Goal: Transaction & Acquisition: Purchase product/service

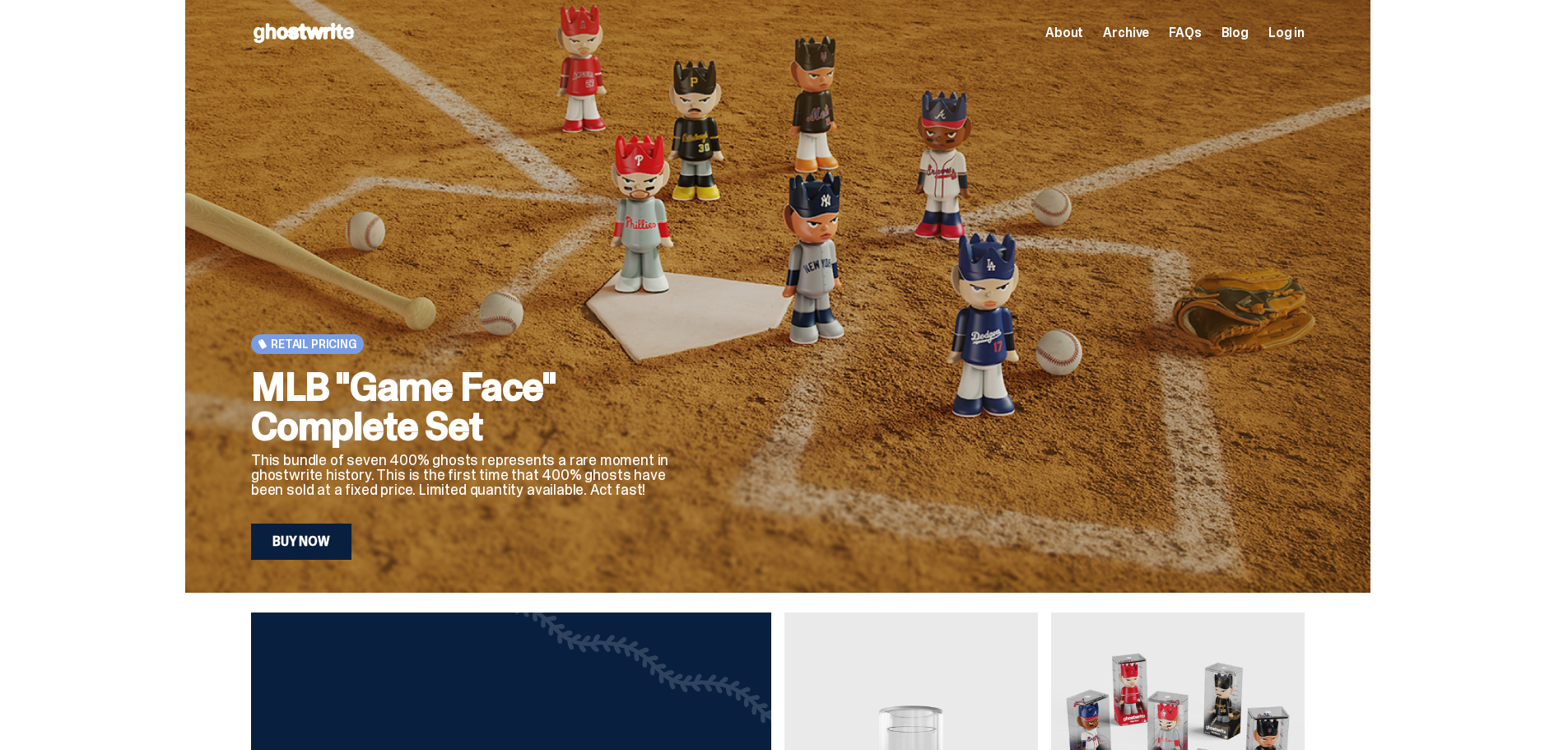
click at [320, 537] on link "Buy Now" at bounding box center [301, 541] width 100 height 36
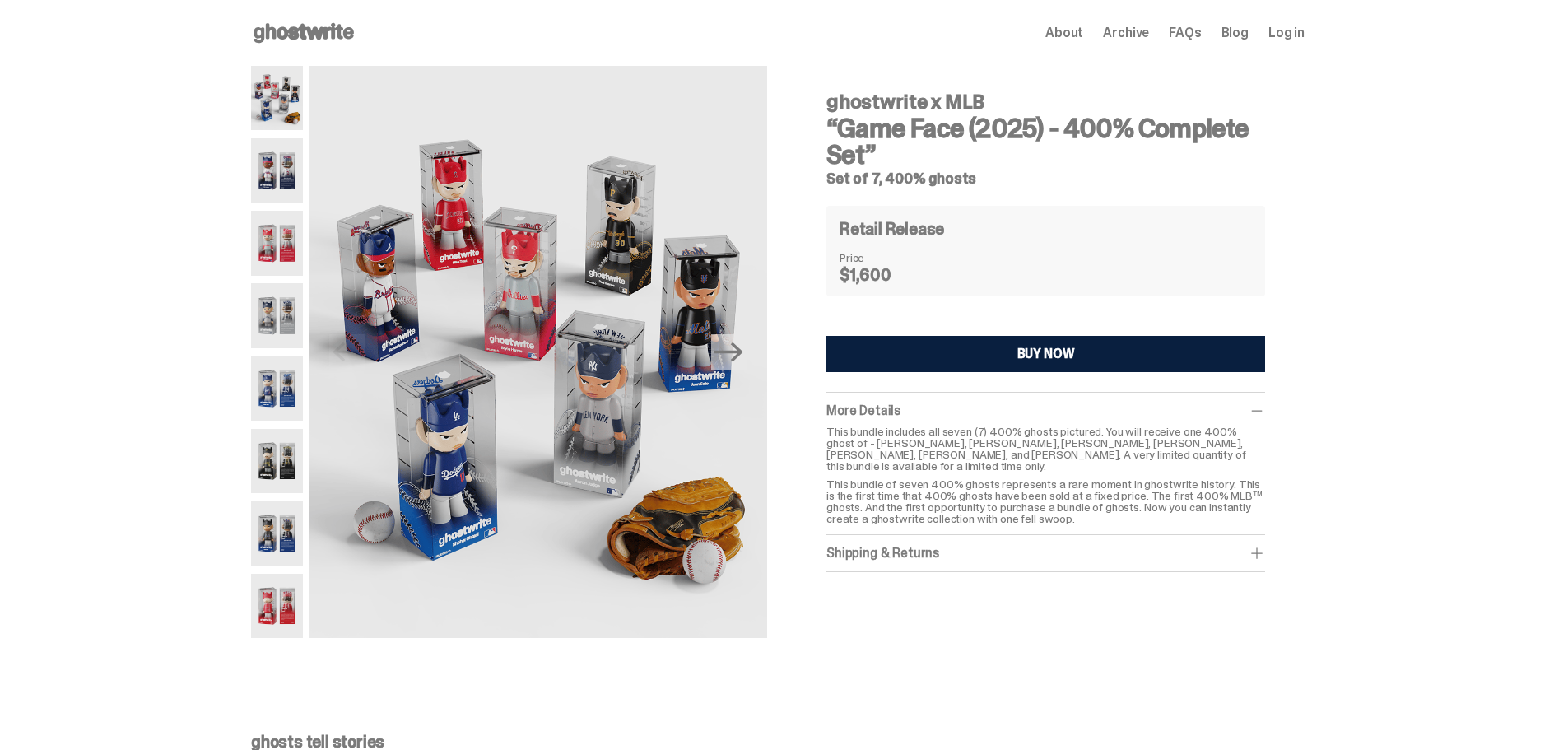
click at [281, 164] on img at bounding box center [277, 170] width 52 height 64
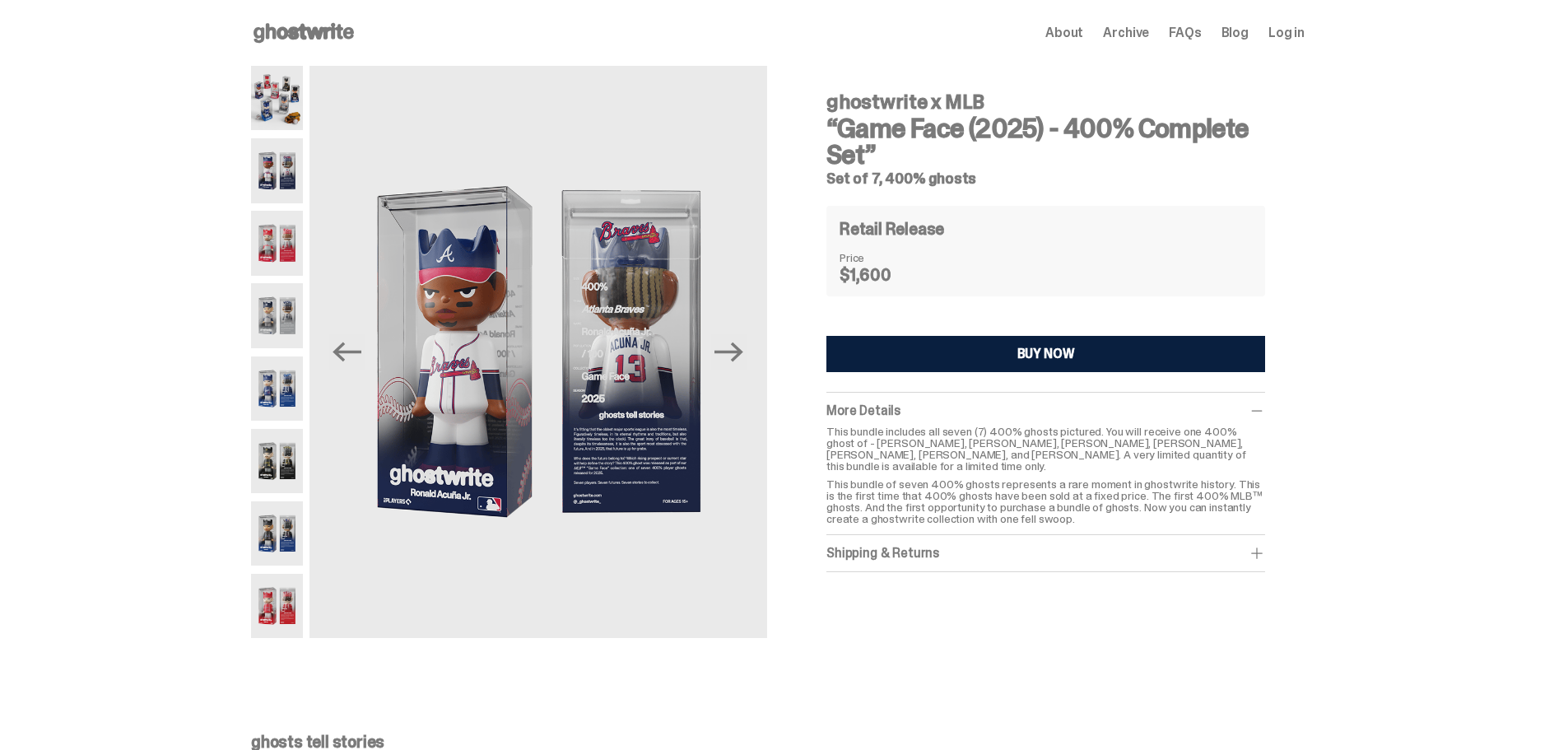
click at [272, 100] on img at bounding box center [277, 98] width 52 height 64
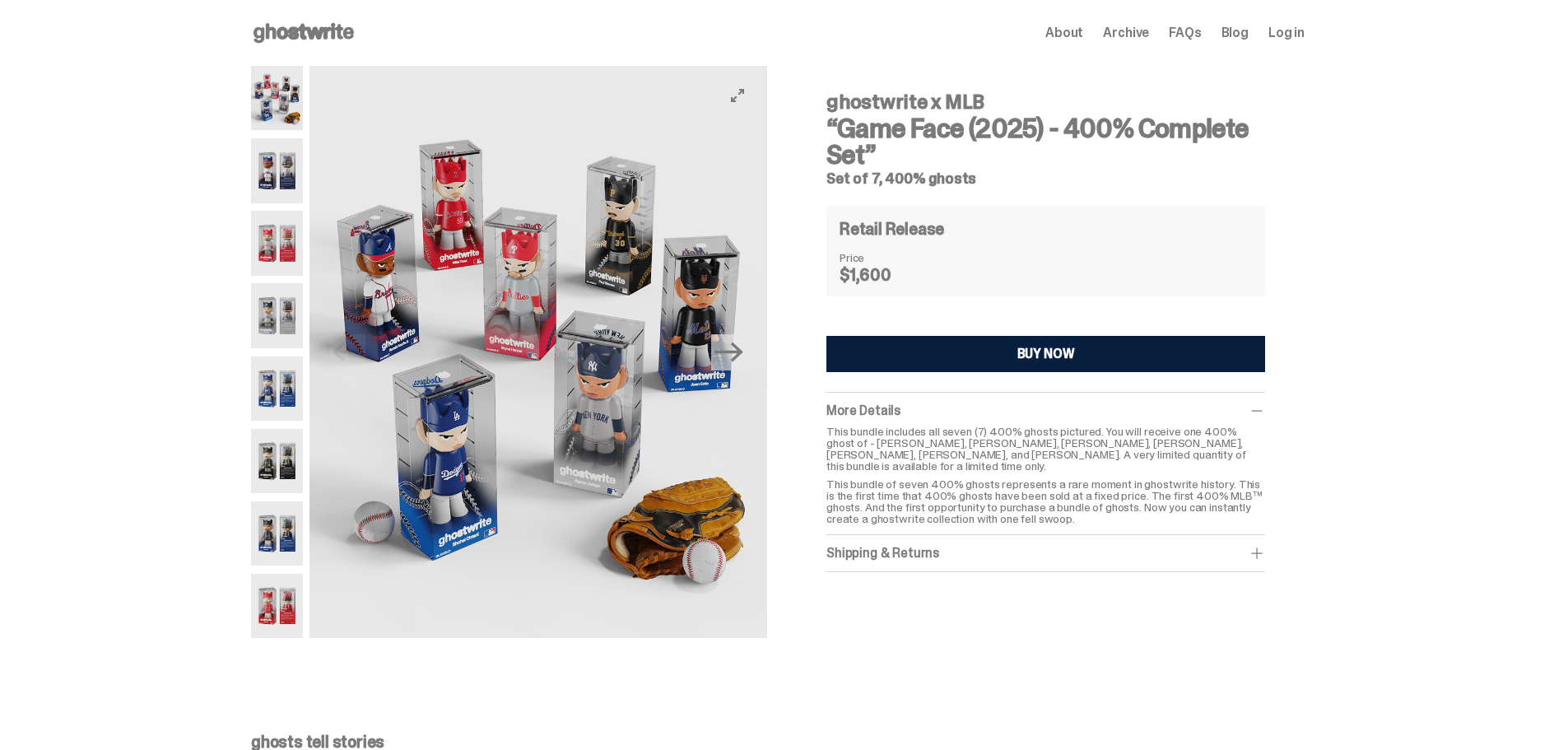
click at [471, 496] on img at bounding box center [538, 352] width 457 height 572
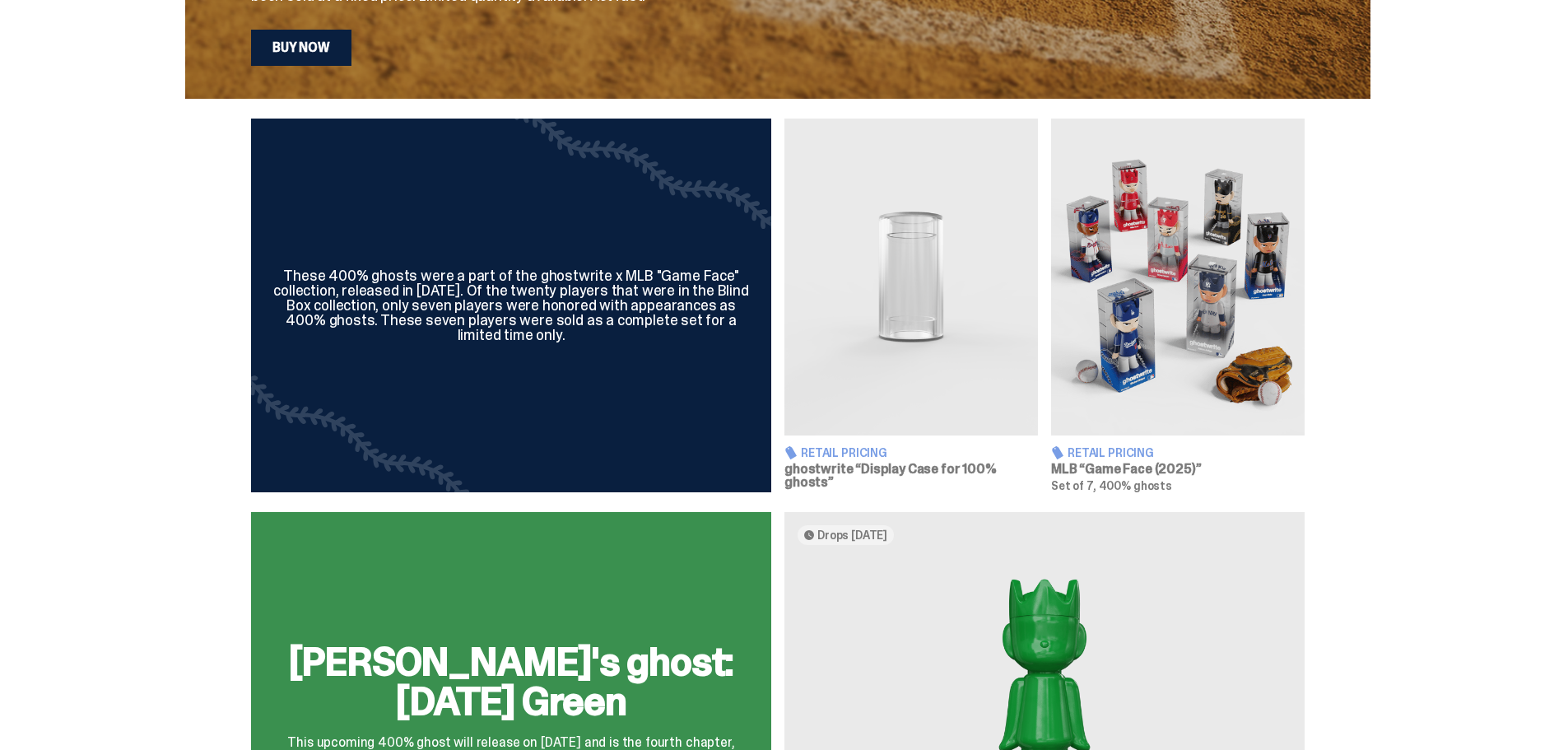
scroll to position [905, 0]
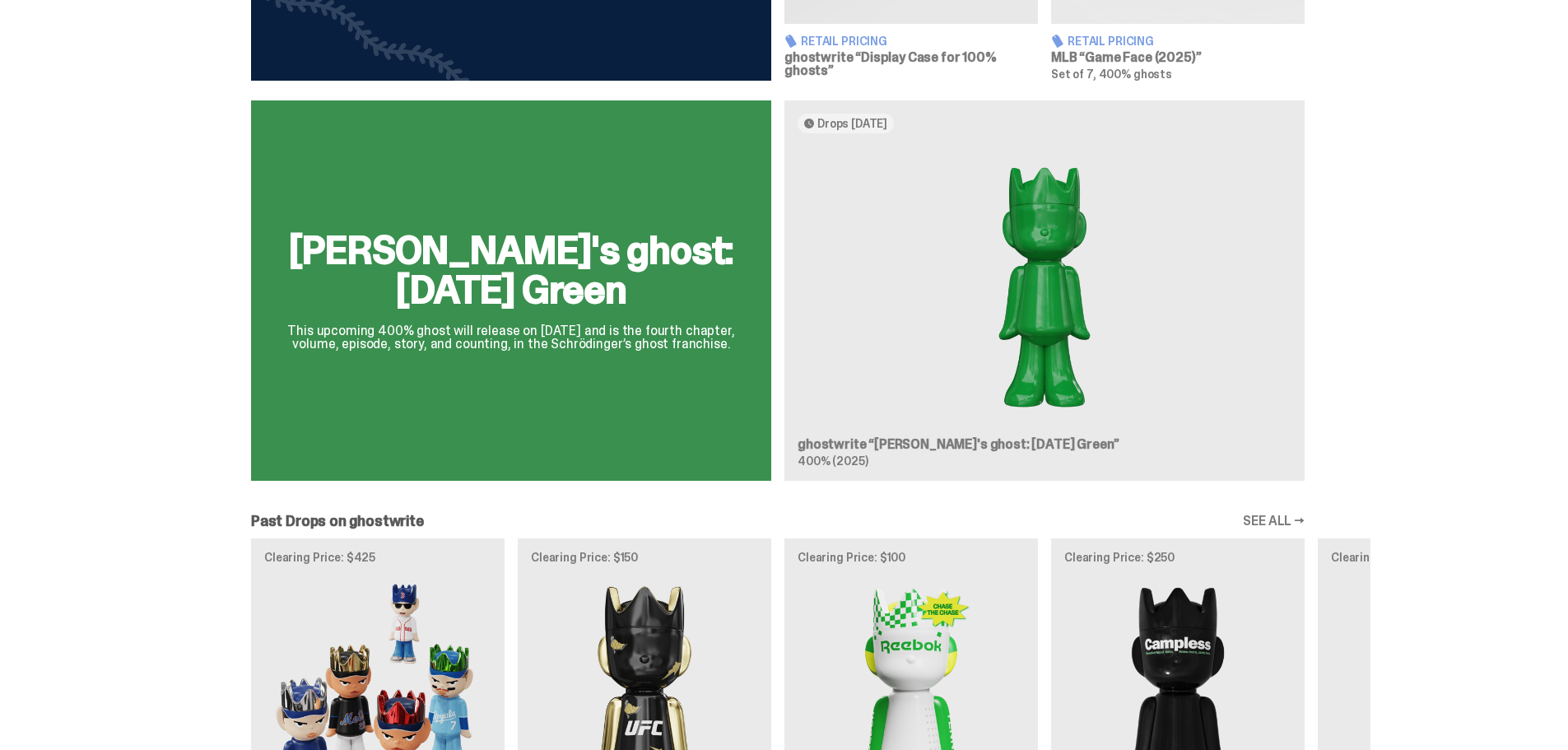
click at [880, 357] on div "[PERSON_NAME]'s ghost: [DATE] Green This upcoming 400% ghost will release on [D…" at bounding box center [778, 296] width 1185 height 393
click at [880, 324] on div "[PERSON_NAME]'s ghost: [DATE] Green This upcoming 400% ghost will release on [D…" at bounding box center [778, 296] width 1185 height 393
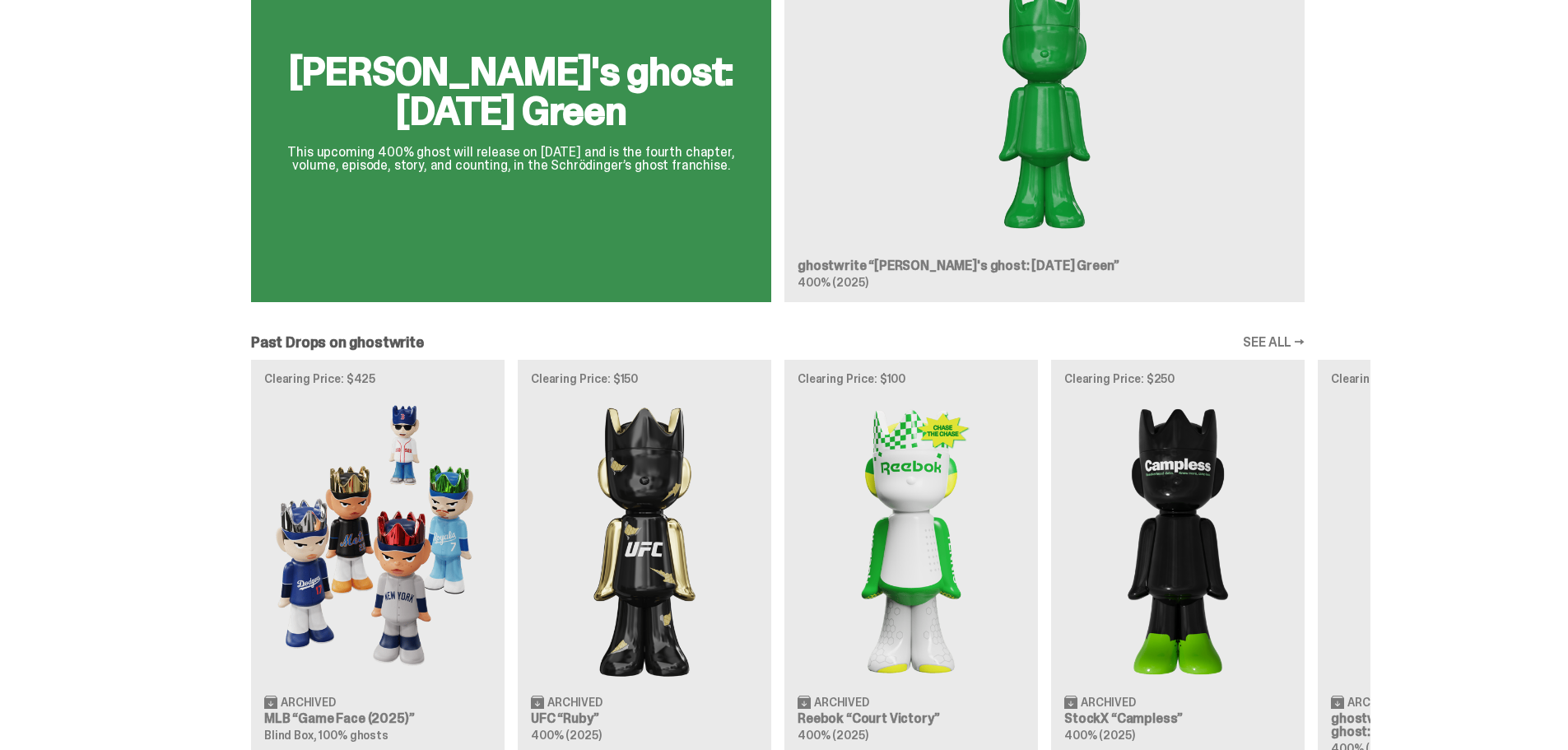
scroll to position [1152, 0]
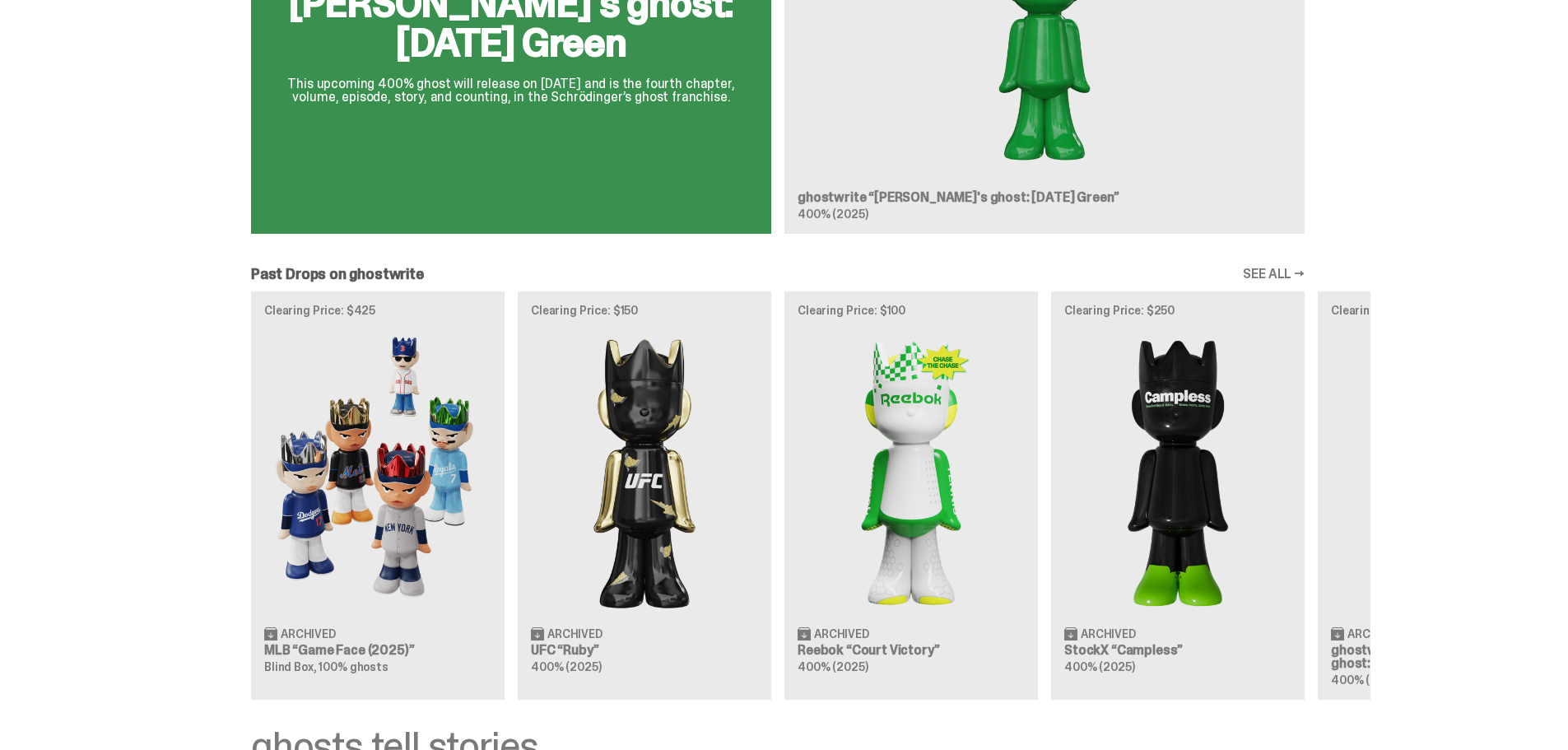
click at [651, 408] on div "Clearing Price: $425 Archived MLB “Game Face (2025)” Blind Box, 100% ghosts Cle…" at bounding box center [778, 495] width 1185 height 408
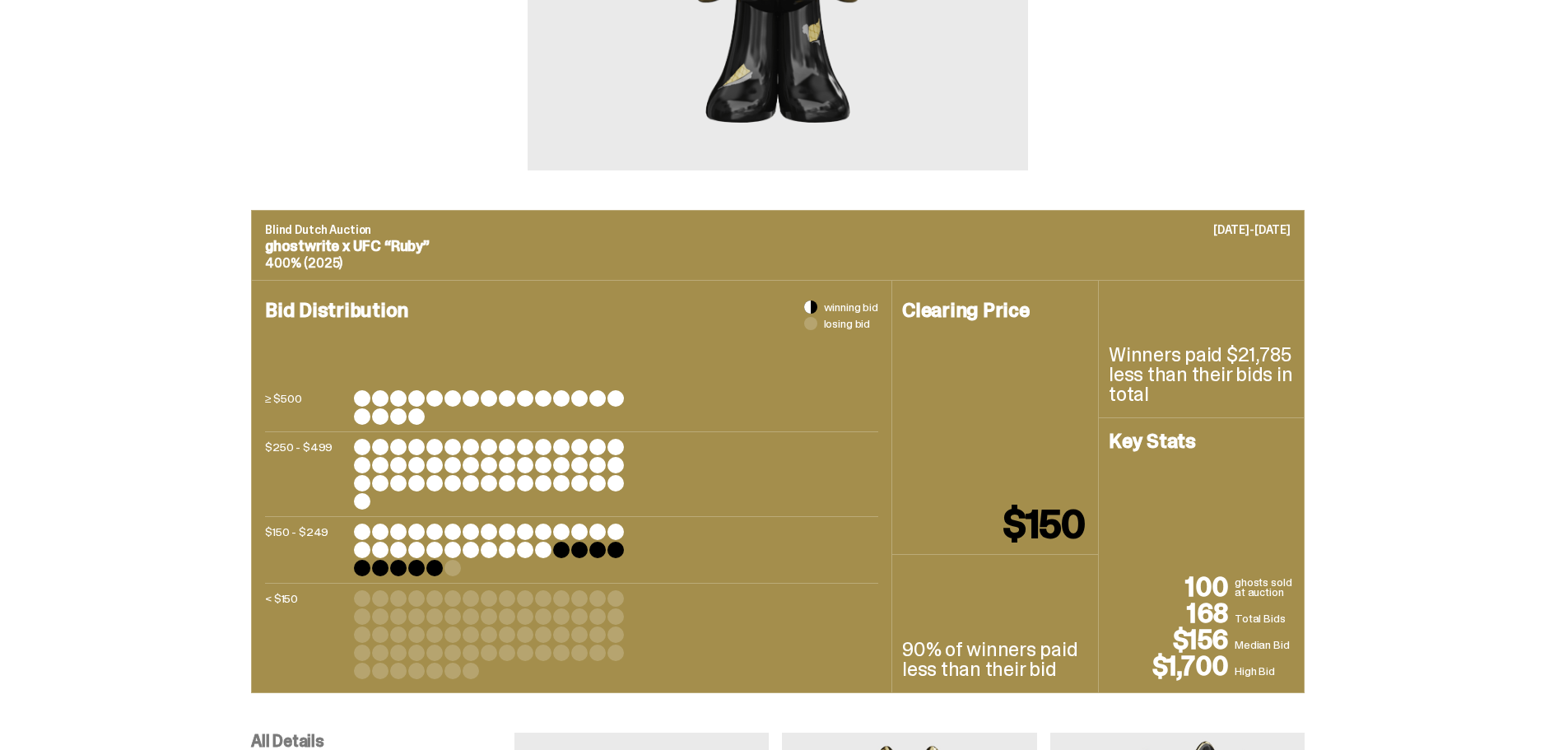
scroll to position [411, 0]
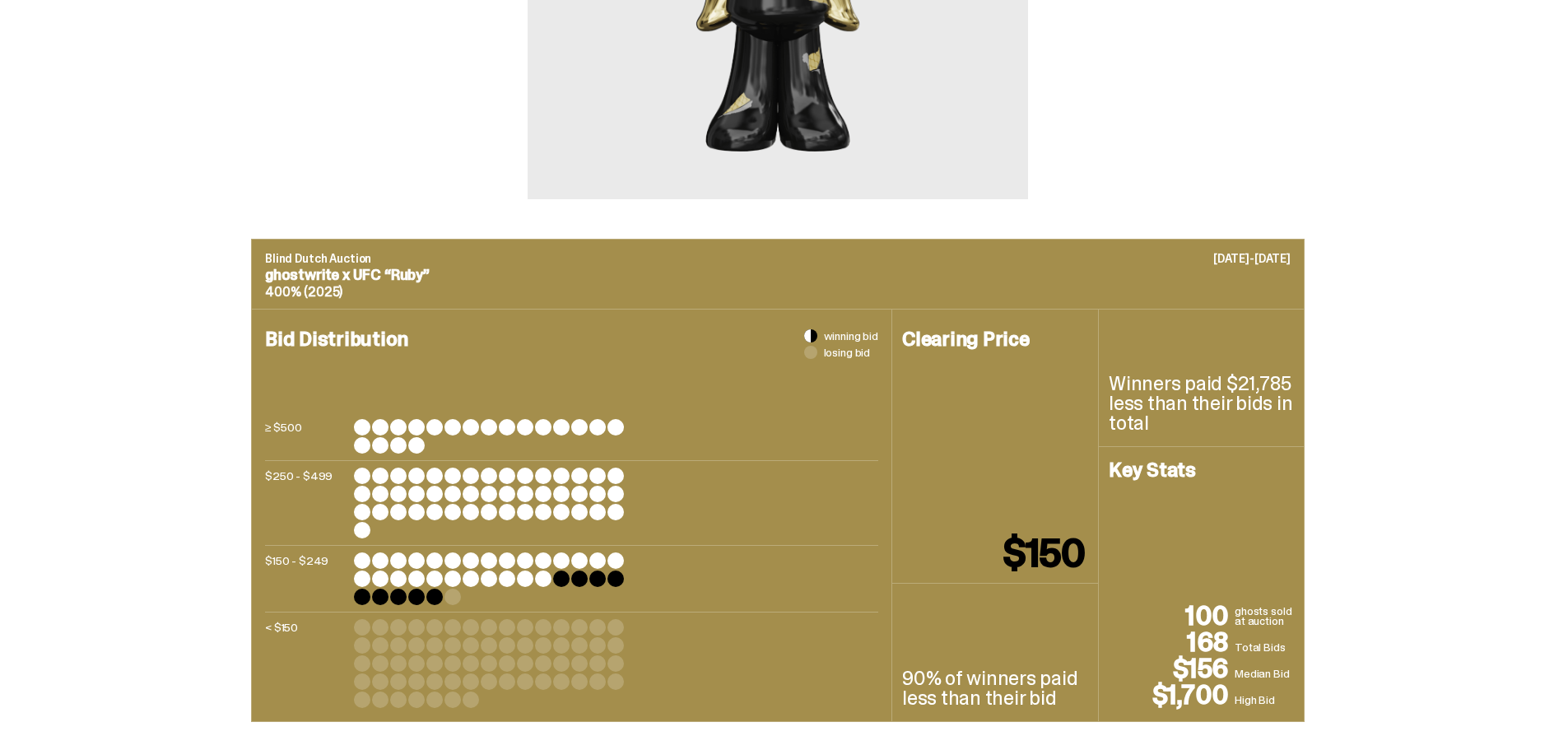
scroll to position [1152, 0]
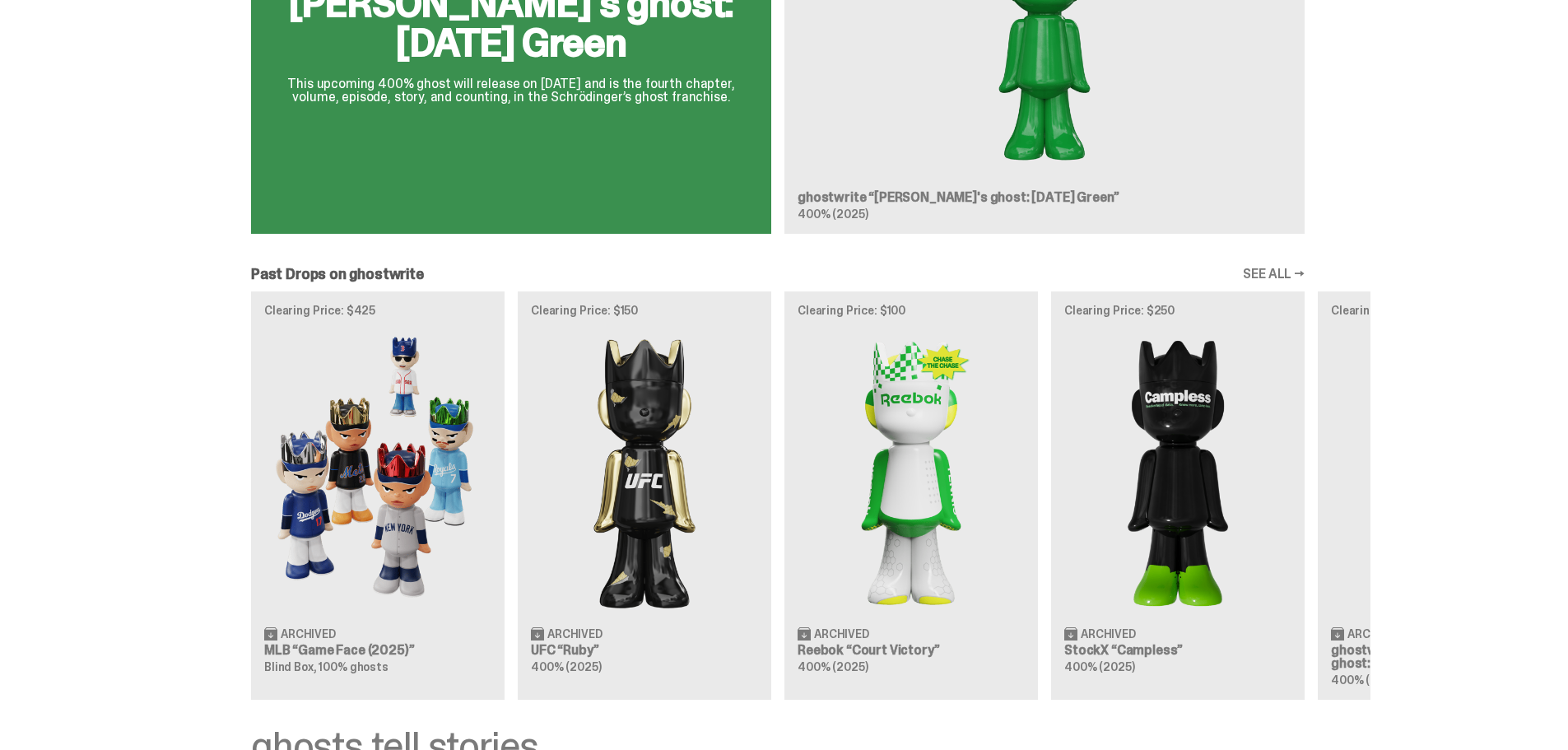
click at [370, 477] on div "Clearing Price: $425 Archived MLB “Game Face (2025)” Blind Box, 100% ghosts Cle…" at bounding box center [778, 495] width 1185 height 408
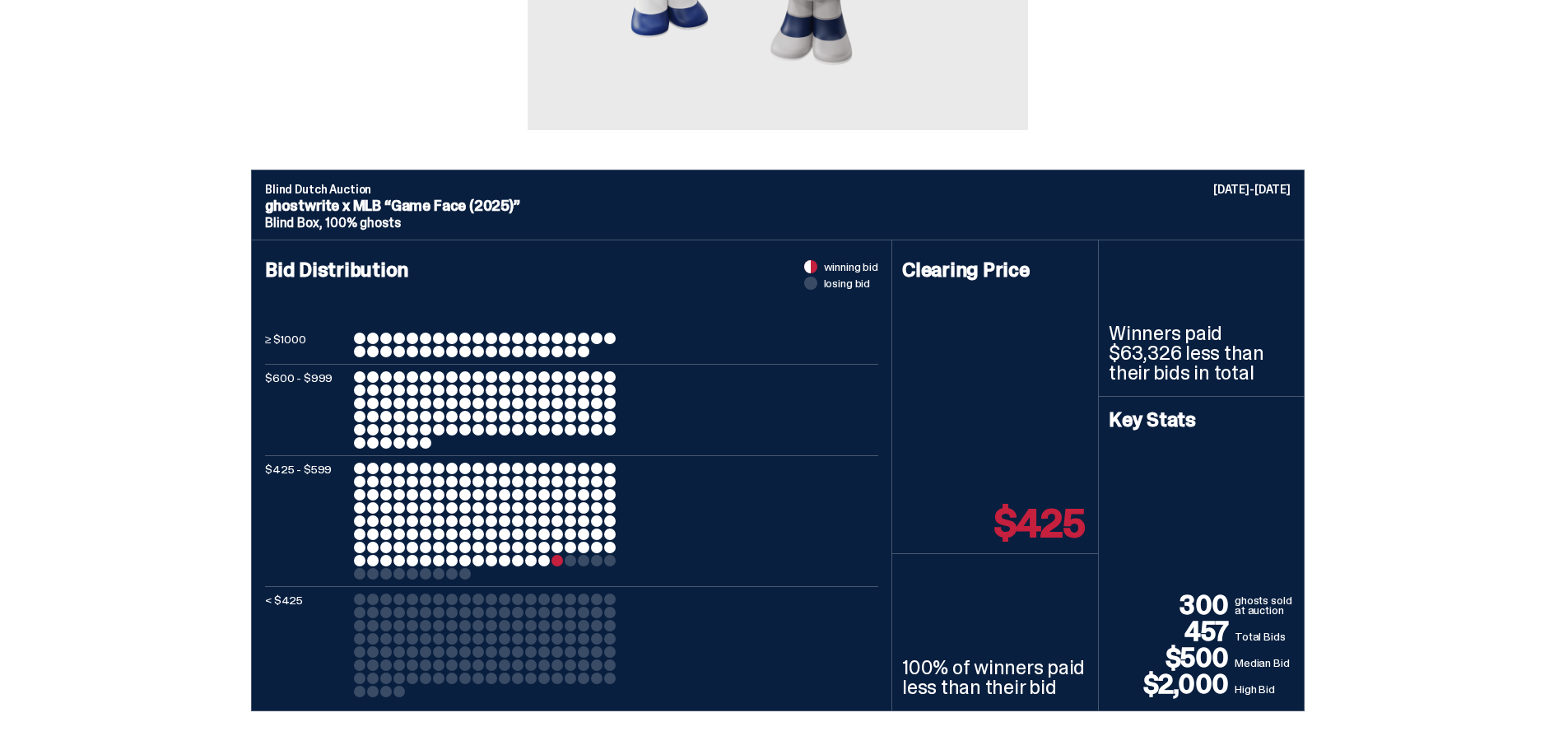
scroll to position [494, 0]
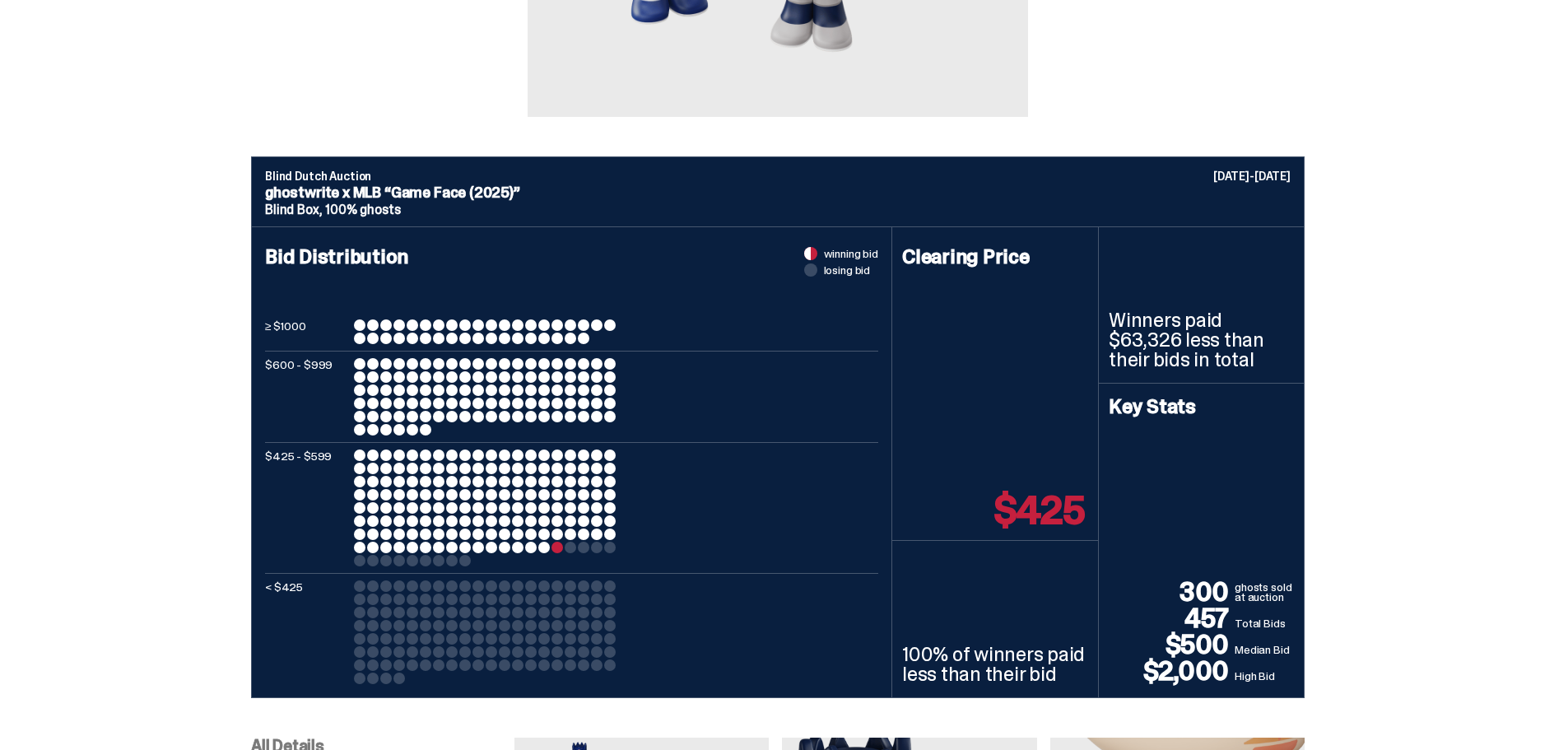
click at [561, 546] on div at bounding box center [557, 547] width 12 height 12
click at [537, 546] on div at bounding box center [531, 547] width 12 height 12
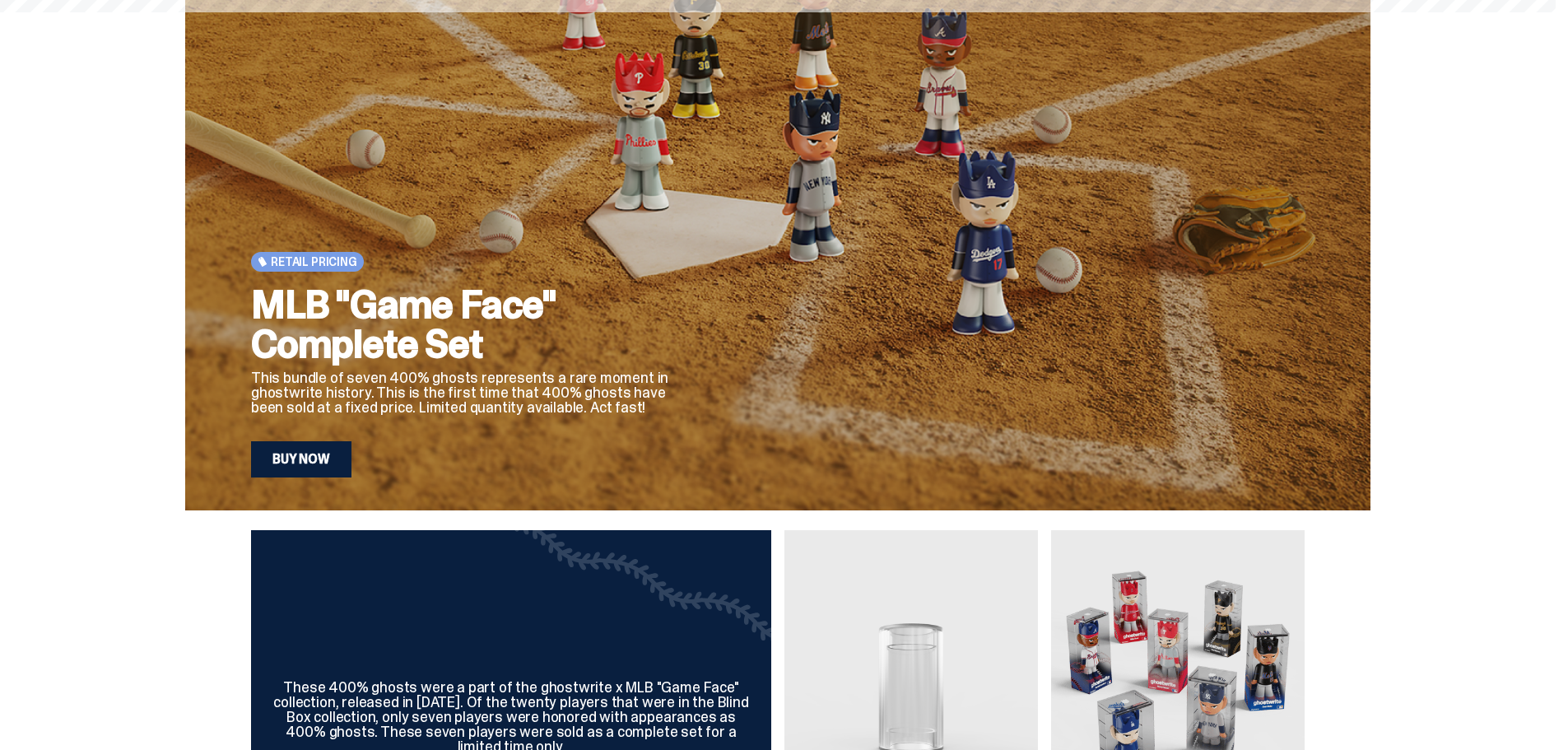
scroll to position [1152, 0]
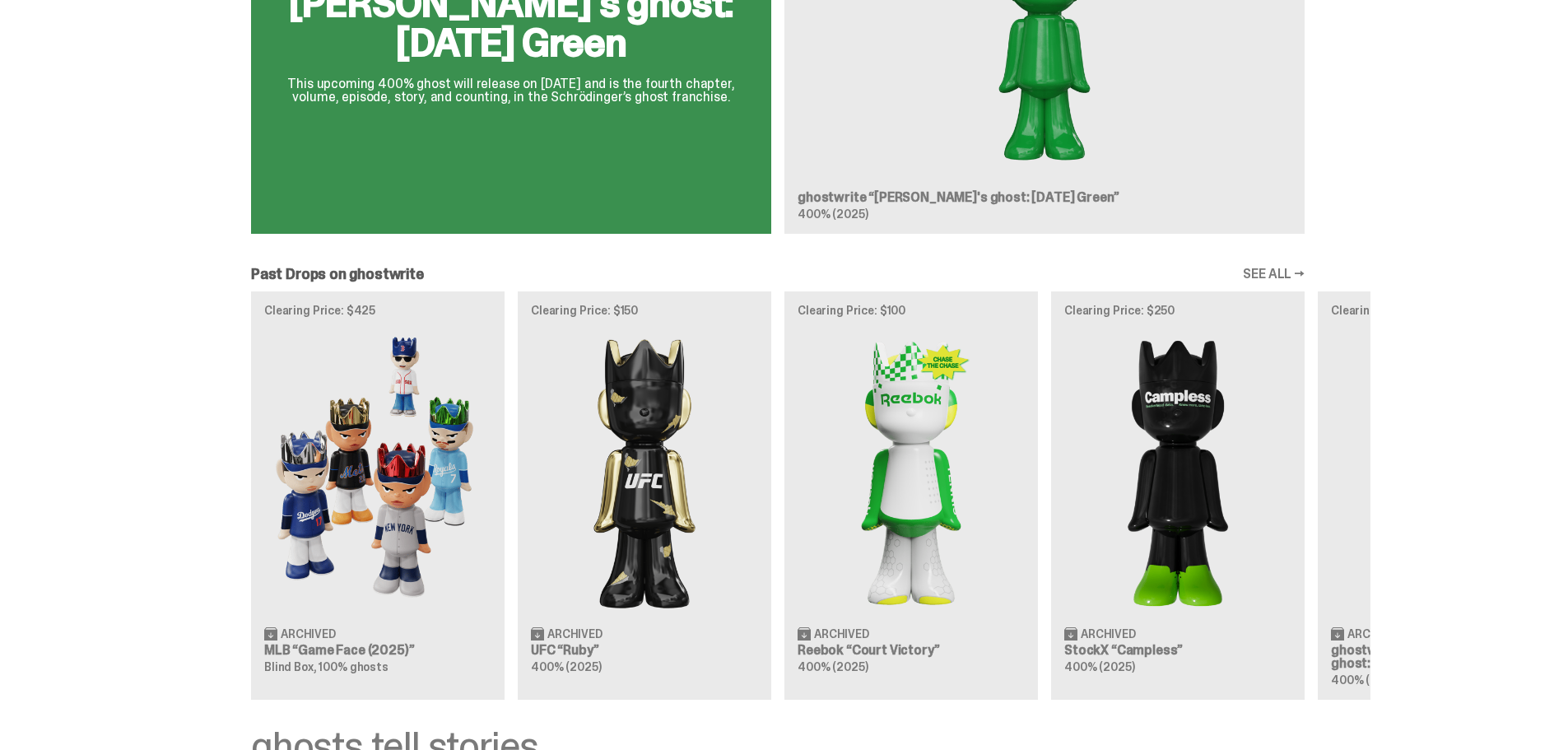
click at [726, 430] on div "Clearing Price: $425 Archived MLB “Game Face (2025)” Blind Box, 100% ghosts Cle…" at bounding box center [778, 495] width 1185 height 408
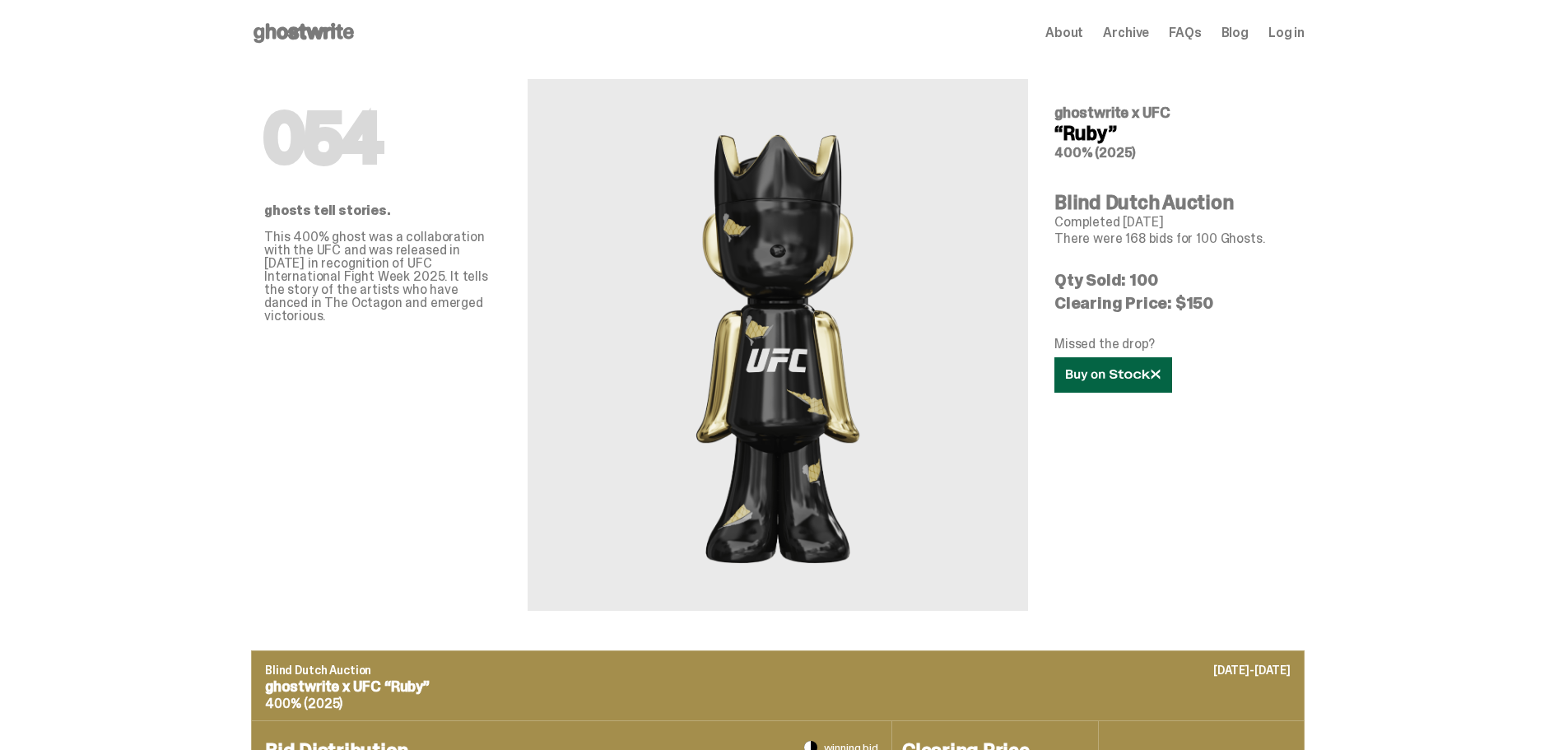
click at [880, 363] on link at bounding box center [1113, 375] width 118 height 35
